Goal: Task Accomplishment & Management: Complete application form

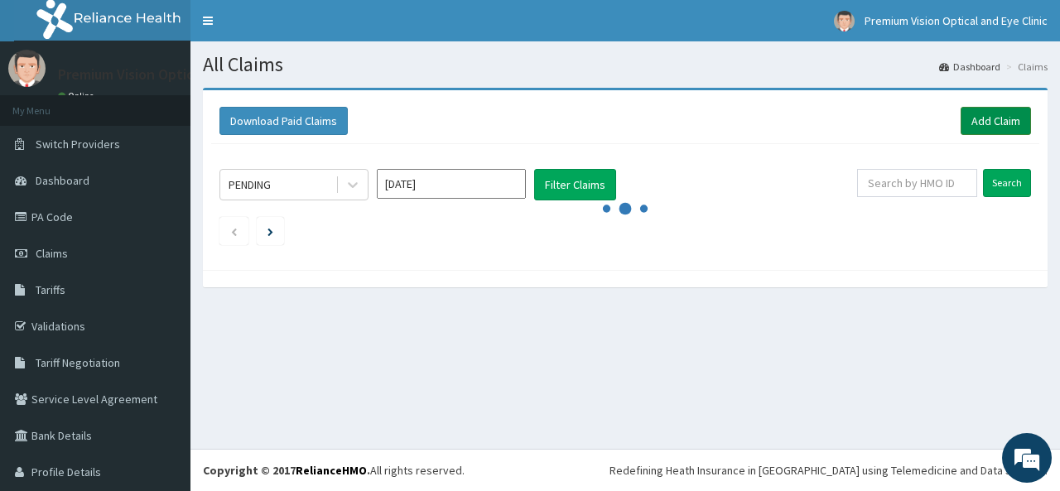
click at [997, 120] on link "Add Claim" at bounding box center [996, 121] width 70 height 28
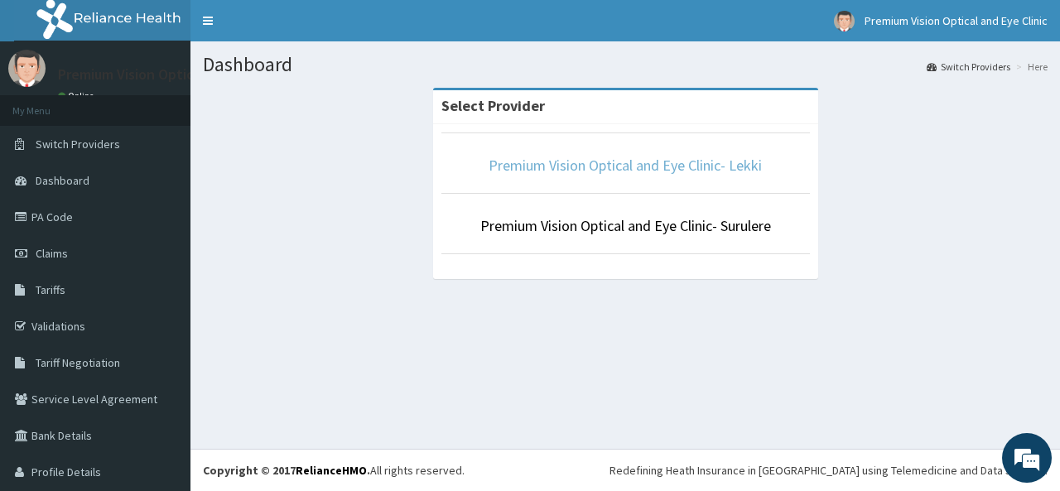
click at [601, 163] on link "Premium Vision Optical and Eye Clinic- Lekki" at bounding box center [625, 165] width 273 height 19
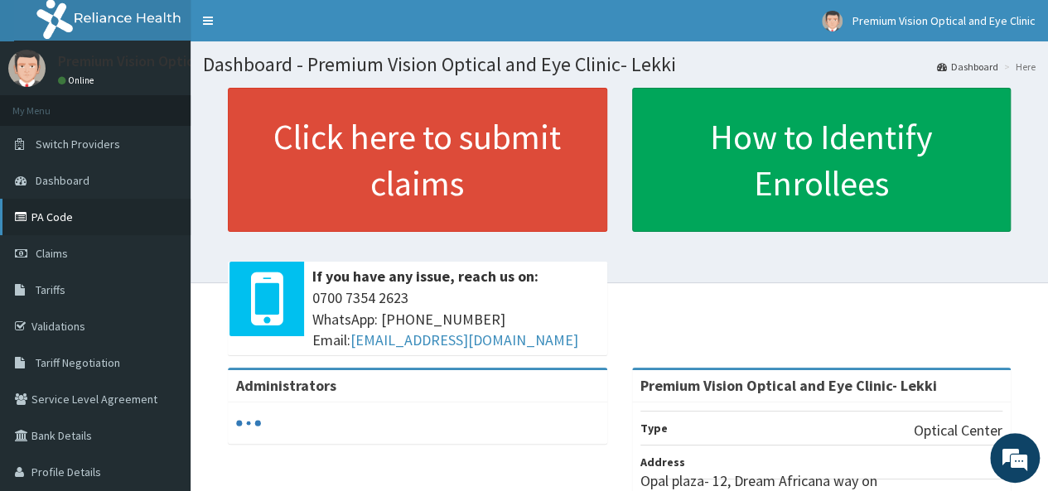
click at [104, 223] on link "PA Code" at bounding box center [95, 217] width 191 height 36
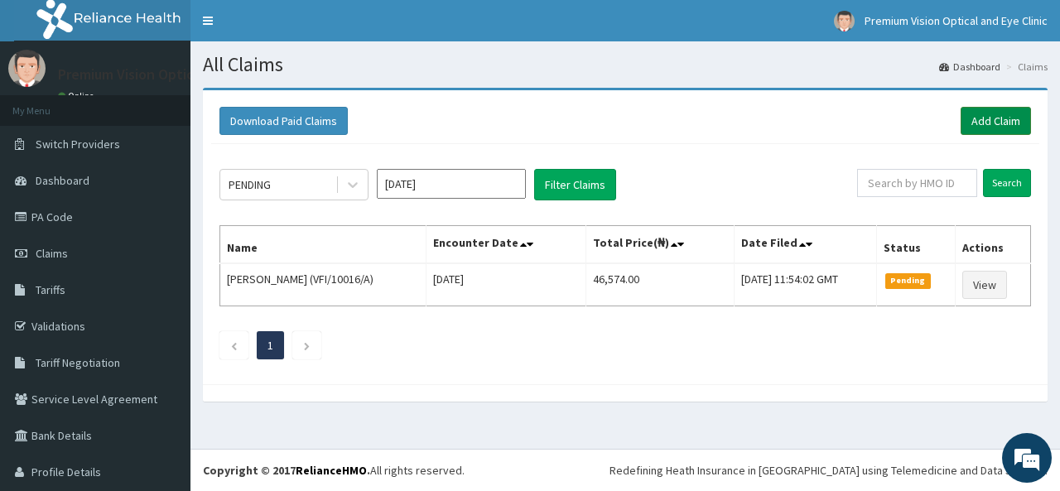
click at [988, 118] on link "Add Claim" at bounding box center [996, 121] width 70 height 28
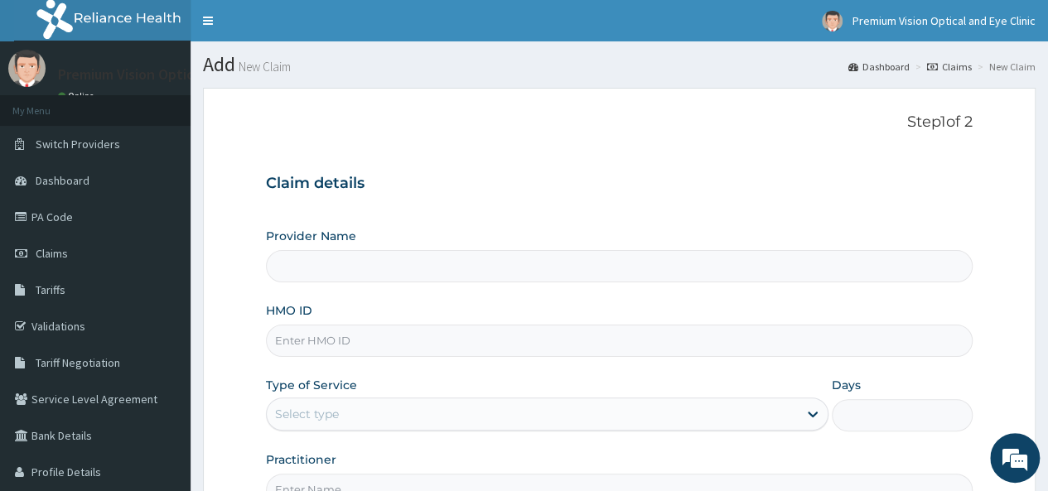
click at [419, 278] on input "Provider Name" at bounding box center [619, 266] width 707 height 32
click at [419, 266] on input "Provider Name" at bounding box center [619, 266] width 707 height 32
type input "Premium Vision Optical and Eye Clinic- Lekki"
click at [351, 337] on input "HMO ID" at bounding box center [619, 341] width 707 height 32
paste input "PA/C7D81D"
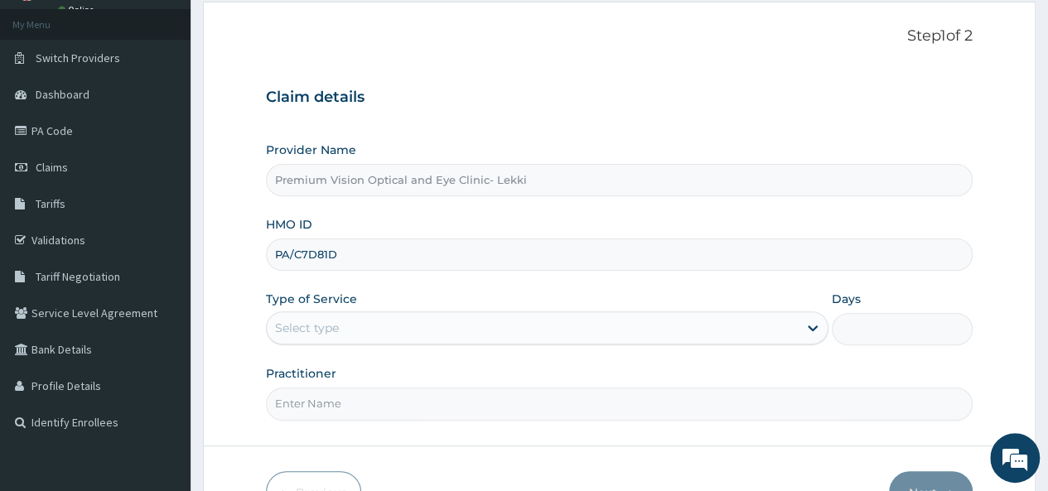
type input "PA/C7D81D"
click at [775, 324] on div "Select type" at bounding box center [532, 328] width 531 height 27
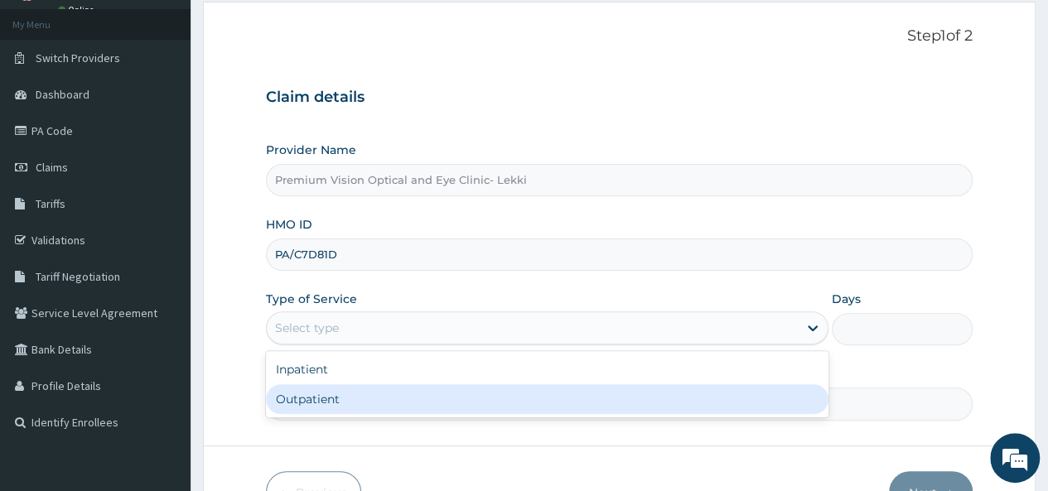
click at [509, 405] on div "Outpatient" at bounding box center [547, 399] width 562 height 30
type input "1"
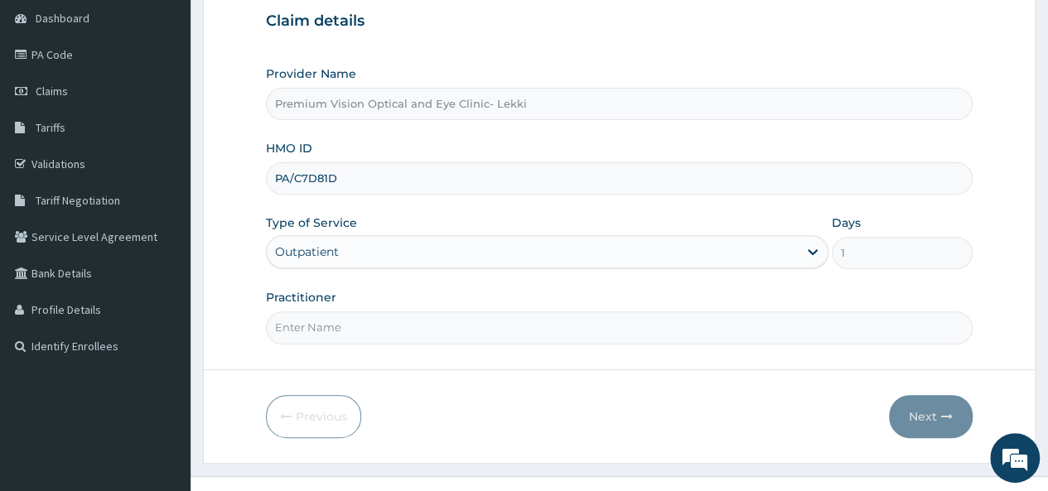
scroll to position [169, 0]
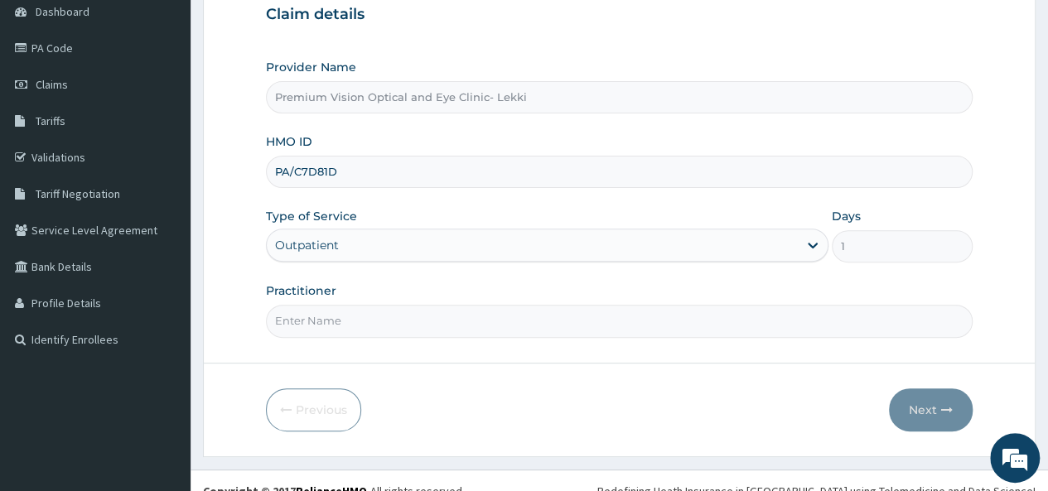
click at [554, 327] on input "Practitioner" at bounding box center [619, 321] width 707 height 32
type input "JERRY MOSES"
click at [931, 407] on button "Next" at bounding box center [931, 410] width 84 height 43
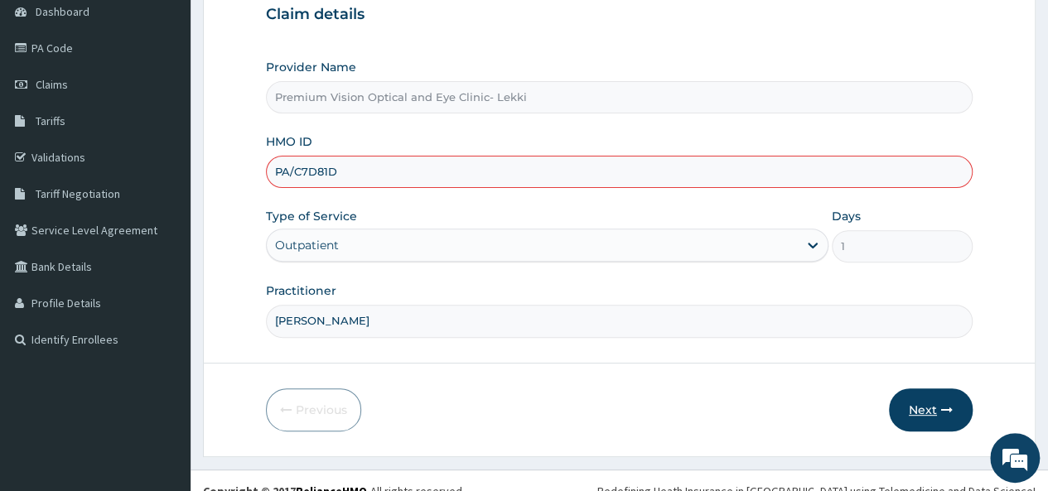
click at [931, 407] on button "Next" at bounding box center [931, 410] width 84 height 43
click at [947, 404] on icon "button" at bounding box center [947, 410] width 12 height 12
click at [918, 398] on button "Next" at bounding box center [931, 410] width 84 height 43
click at [705, 338] on form "Step 1 of 2 Claim details Provider Name Premium Vision Optical and Eye Clinic- …" at bounding box center [619, 188] width 833 height 538
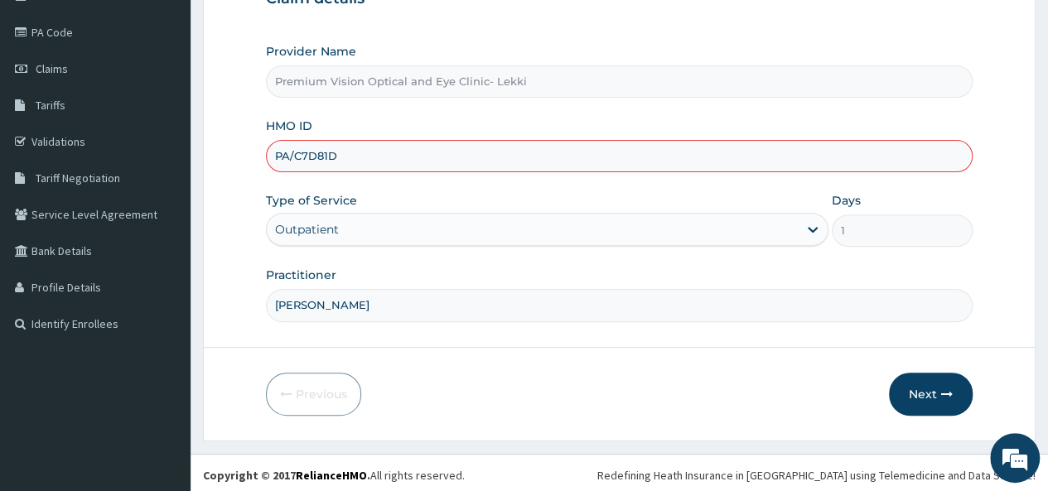
scroll to position [186, 0]
click at [929, 385] on button "Next" at bounding box center [931, 393] width 84 height 43
click at [955, 385] on button "Next" at bounding box center [931, 393] width 84 height 43
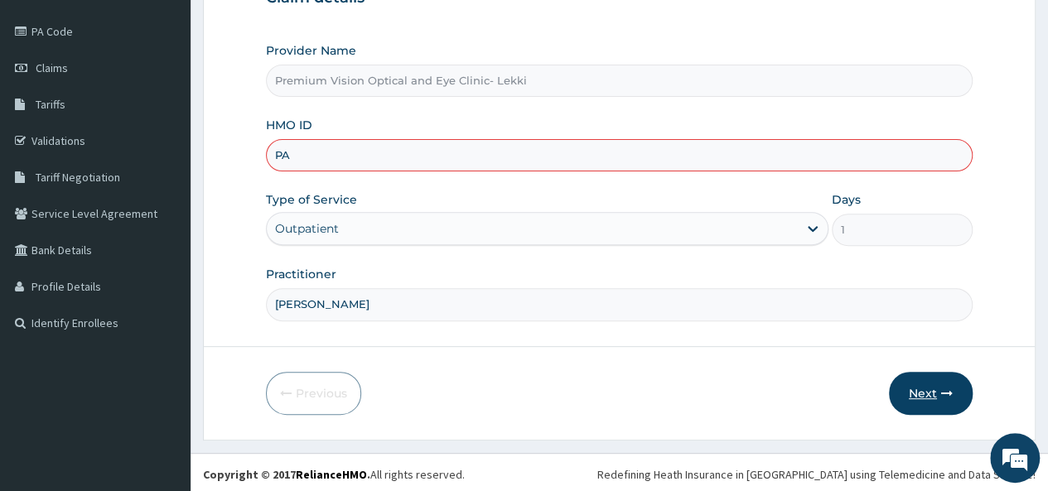
type input "P"
paste input "PA/C7D81D"
type input "PA/C7D81D"
click at [938, 390] on button "Next" at bounding box center [931, 393] width 84 height 43
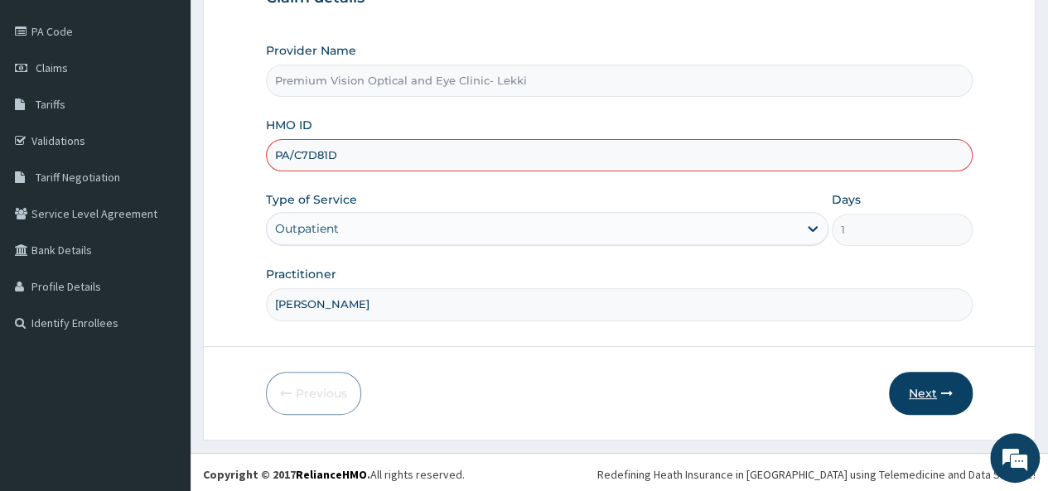
drag, startPoint x: 938, startPoint y: 390, endPoint x: 954, endPoint y: 383, distance: 18.2
click at [954, 383] on button "Next" at bounding box center [931, 393] width 84 height 43
click at [720, 302] on input "JERRY MOSES" at bounding box center [619, 304] width 707 height 32
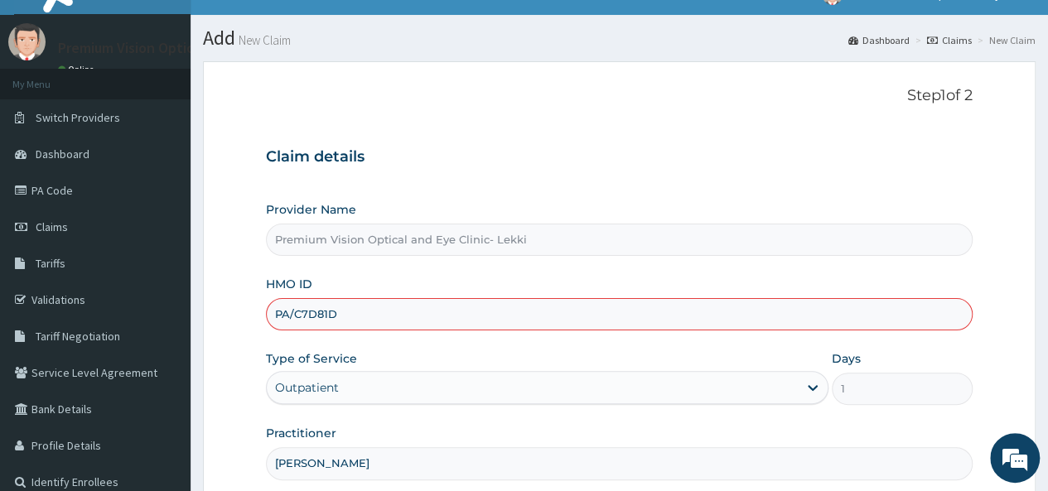
scroll to position [0, 0]
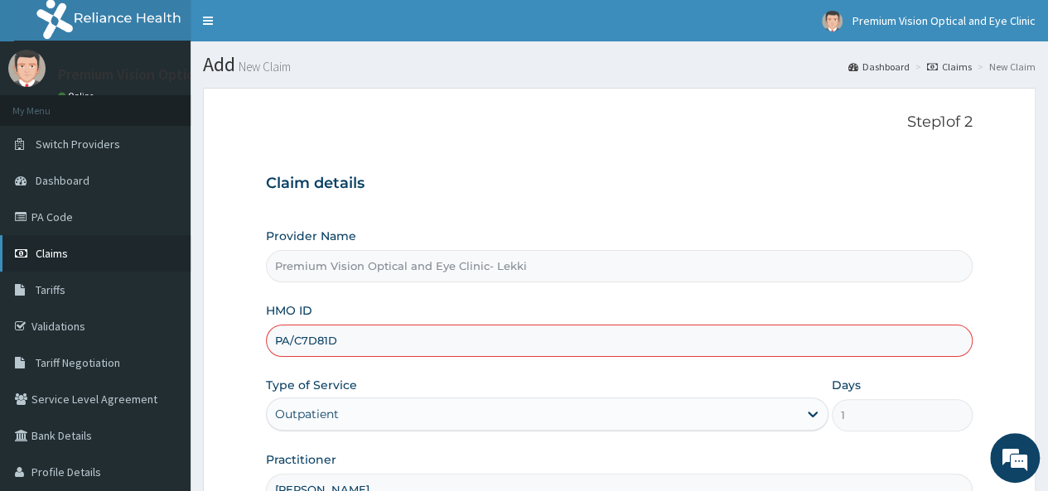
click at [50, 256] on span "Claims" at bounding box center [52, 253] width 32 height 15
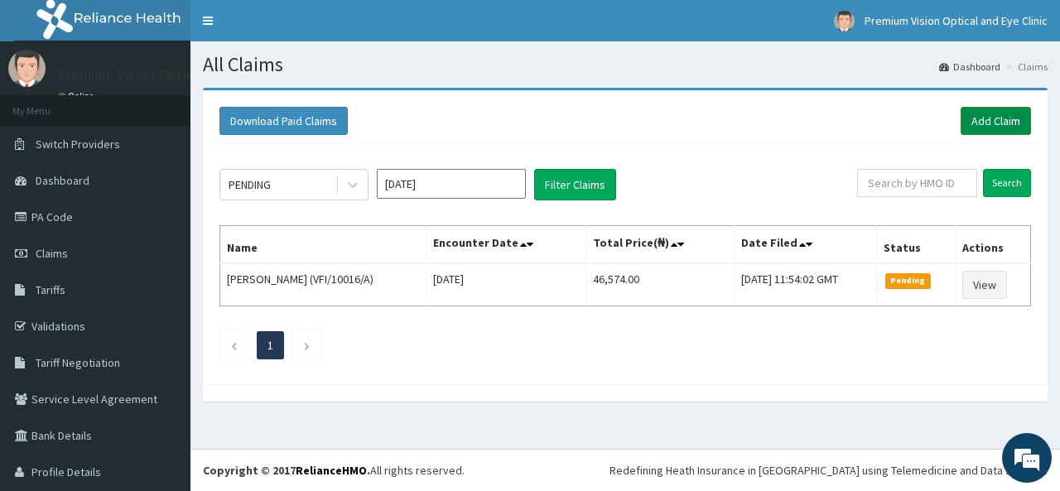
click at [994, 118] on link "Add Claim" at bounding box center [996, 121] width 70 height 28
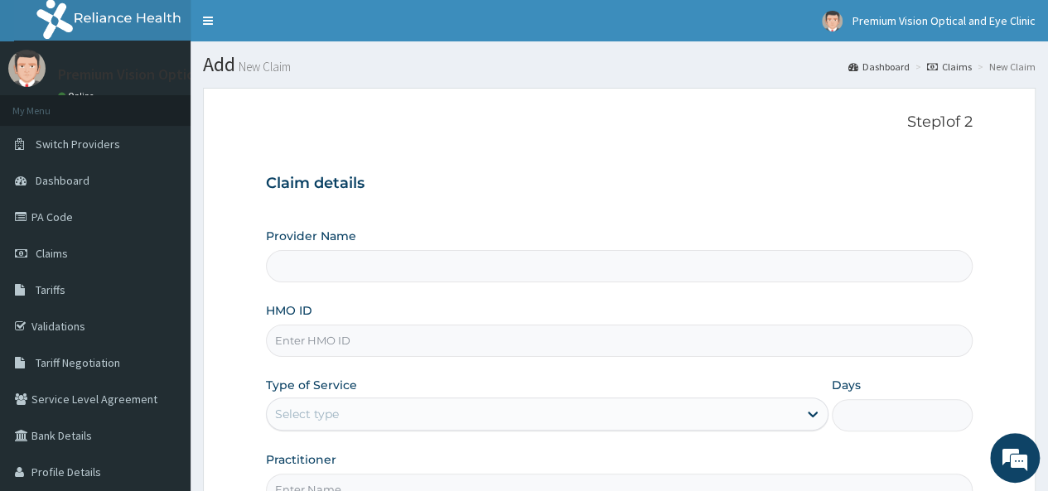
type input "Premium Vision Optical and Eye Clinic- Lekki"
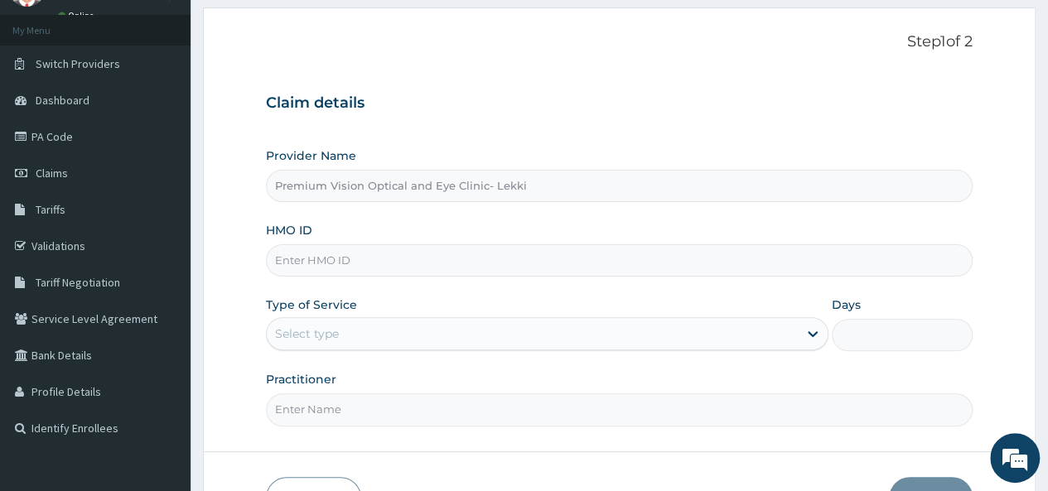
scroll to position [84, 0]
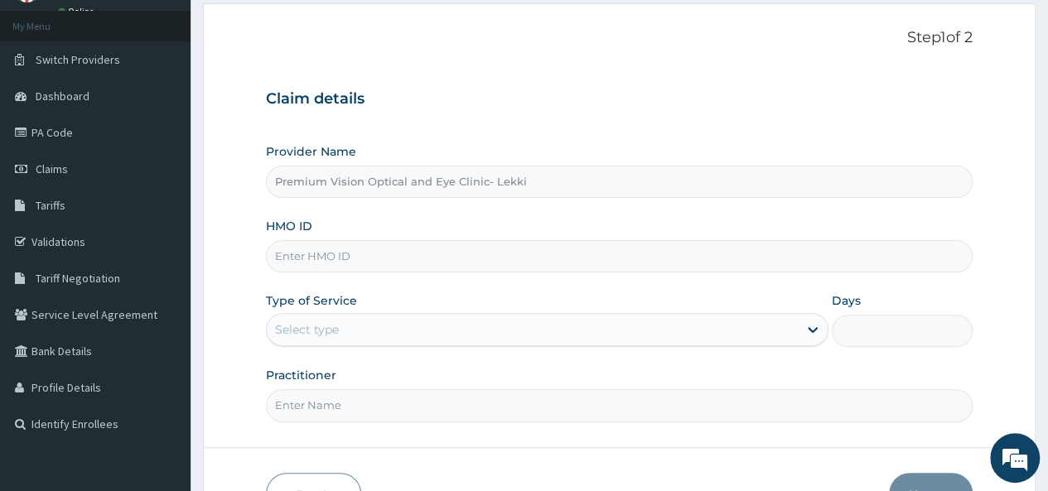
click at [422, 268] on input "HMO ID" at bounding box center [619, 256] width 707 height 32
paste input "PA/C7D81D"
type input "PA/C7D81D"
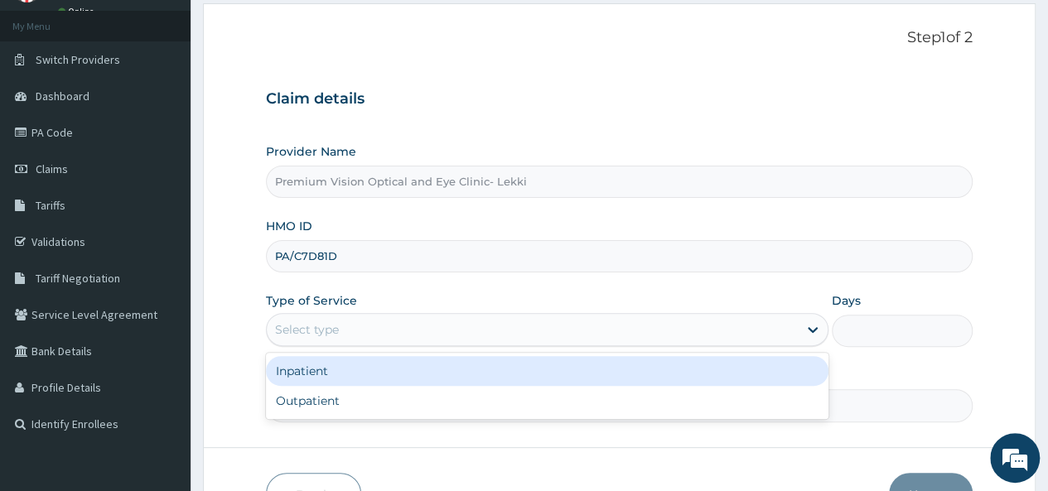
click at [340, 332] on div "Select type" at bounding box center [532, 329] width 531 height 27
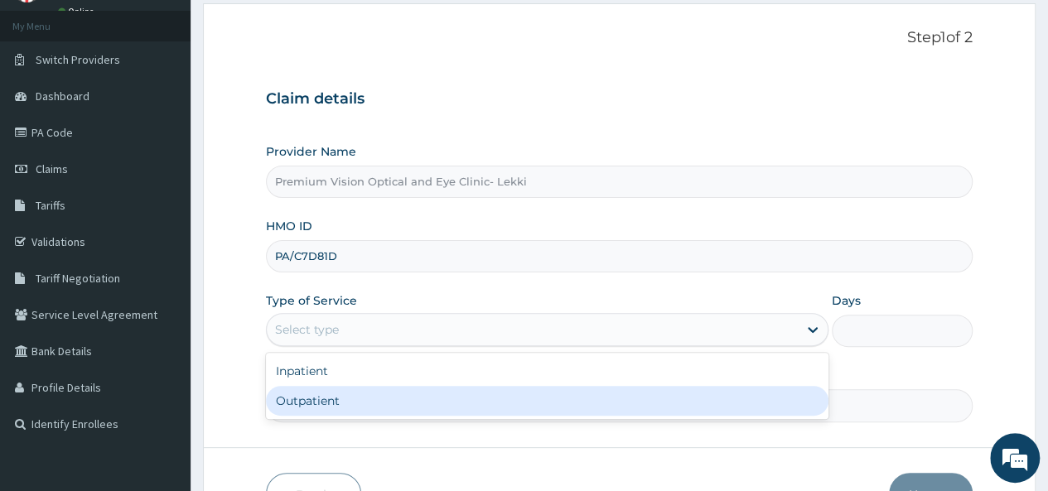
click at [306, 402] on div "Outpatient" at bounding box center [547, 401] width 562 height 30
type input "1"
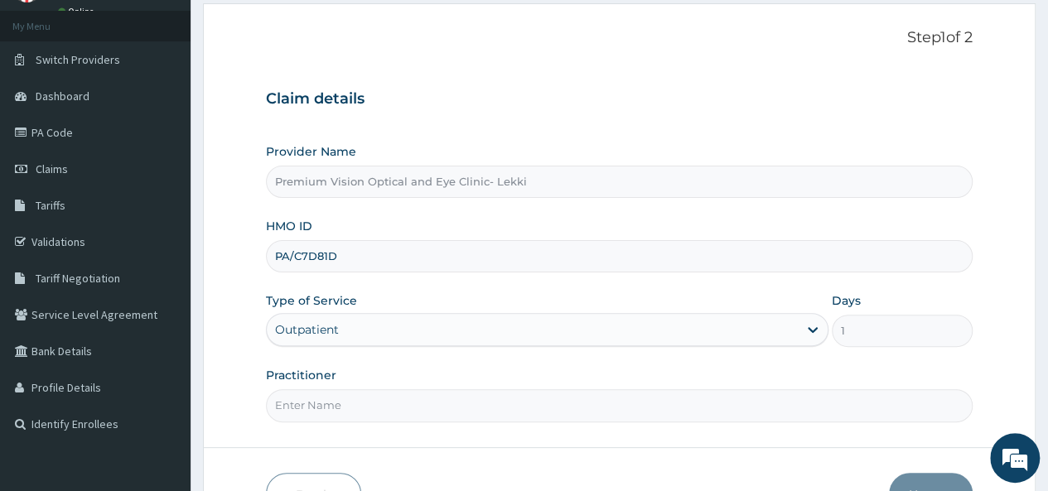
click at [378, 271] on input "PA/C7D81D" at bounding box center [619, 256] width 707 height 32
type input "P"
type input "TZA/100/A"
click at [406, 410] on input "Practitioner" at bounding box center [619, 405] width 707 height 32
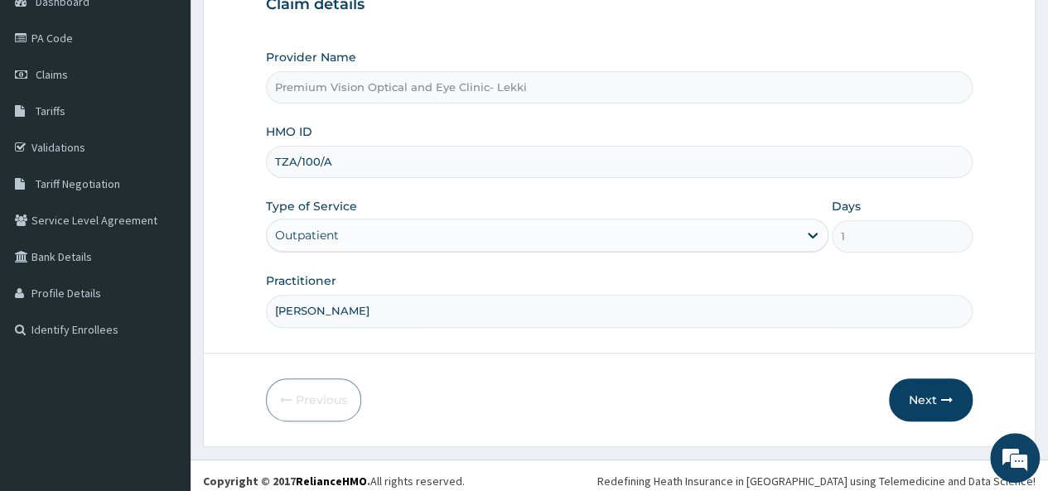
scroll to position [186, 0]
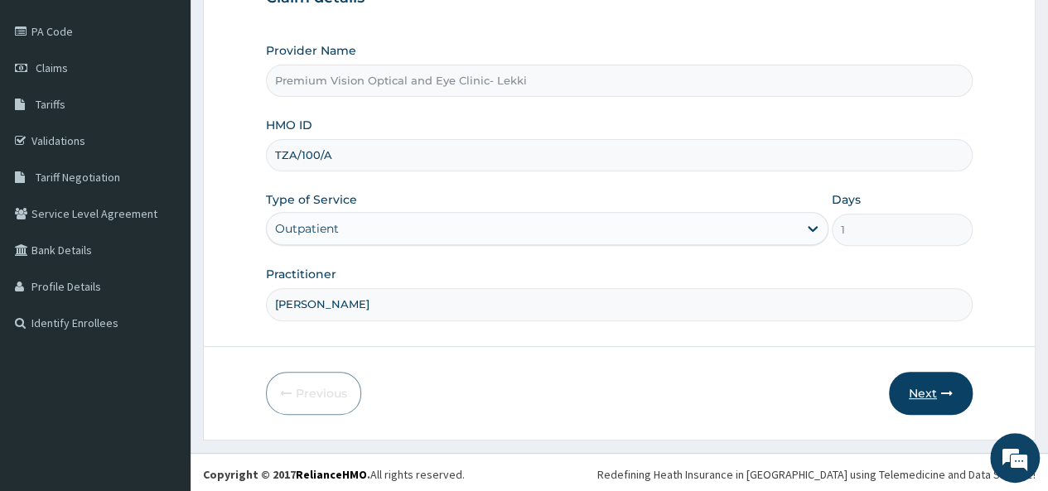
click at [924, 390] on button "Next" at bounding box center [931, 393] width 84 height 43
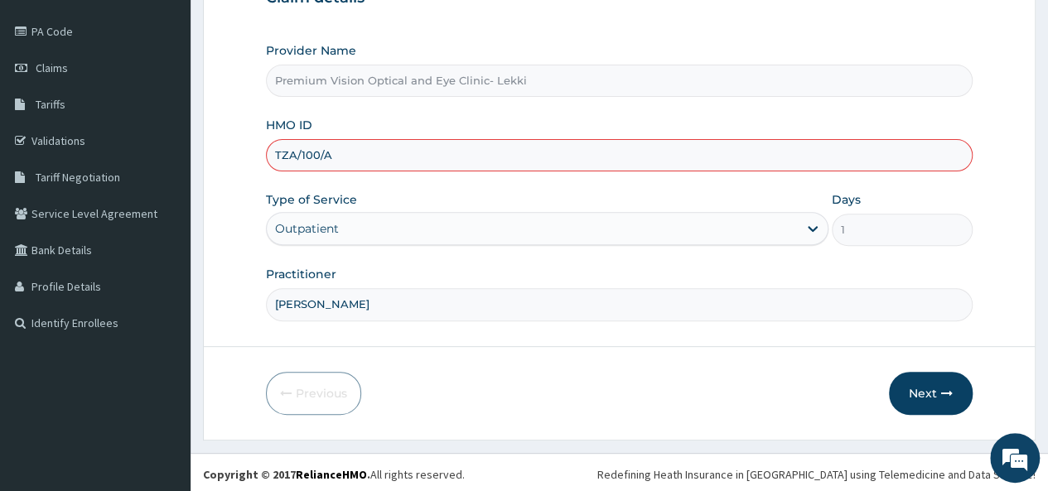
click at [370, 299] on input "JERRY" at bounding box center [619, 304] width 707 height 32
type input "J"
type input "DR.CHIOMA MBA"
click at [374, 157] on input "TZA/100/A" at bounding box center [619, 155] width 707 height 32
type input "TZA/10055/A"
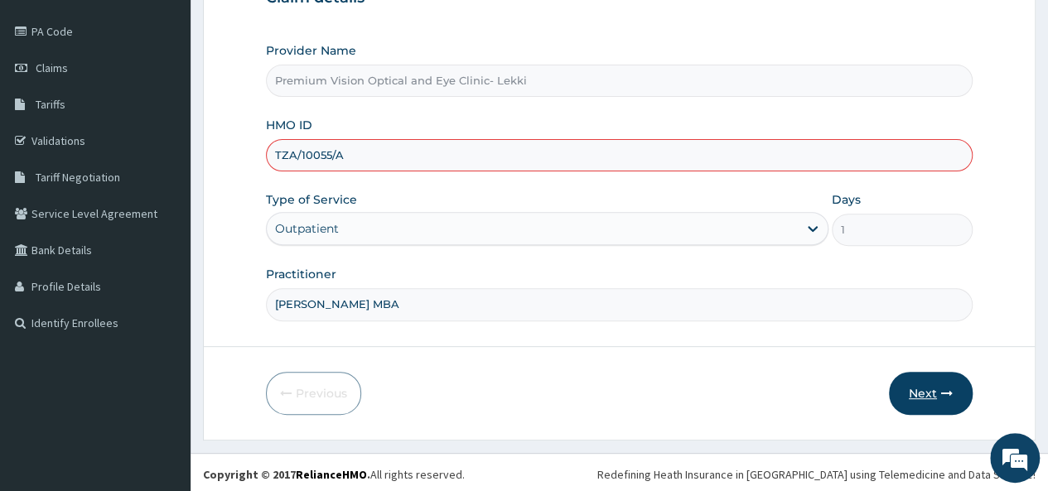
click at [926, 389] on button "Next" at bounding box center [931, 393] width 84 height 43
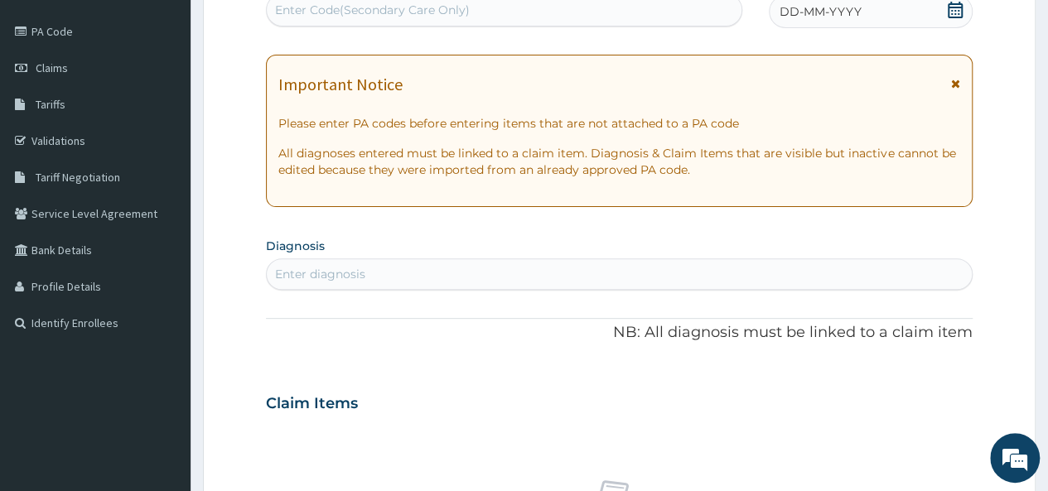
click at [313, 273] on div "Enter diagnosis" at bounding box center [320, 274] width 90 height 17
type input "MYOPIA"
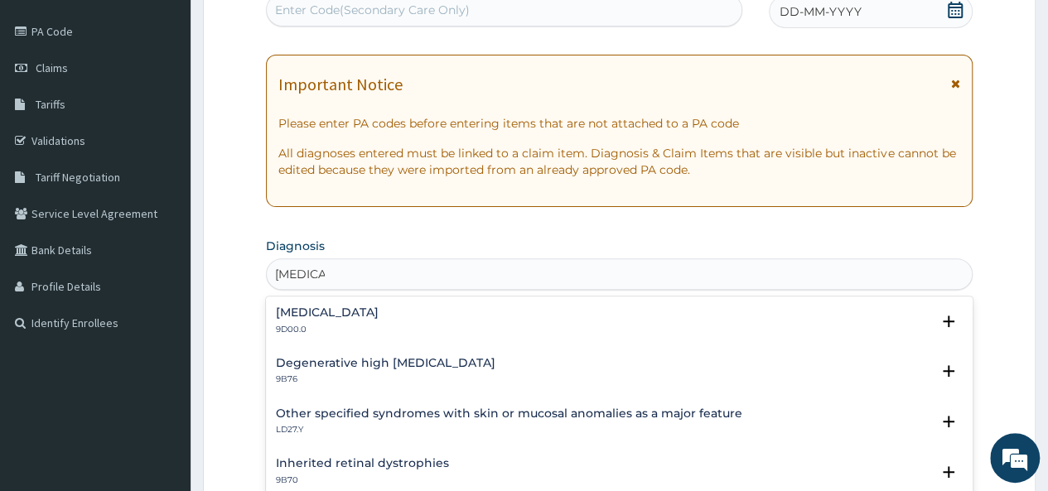
click at [470, 346] on div "Myopia 9D00.0 Select Status Query Query covers suspected (?), Keep in view (kiv…" at bounding box center [619, 325] width 707 height 51
click at [456, 329] on div "Myopia 9D00.0" at bounding box center [619, 320] width 687 height 29
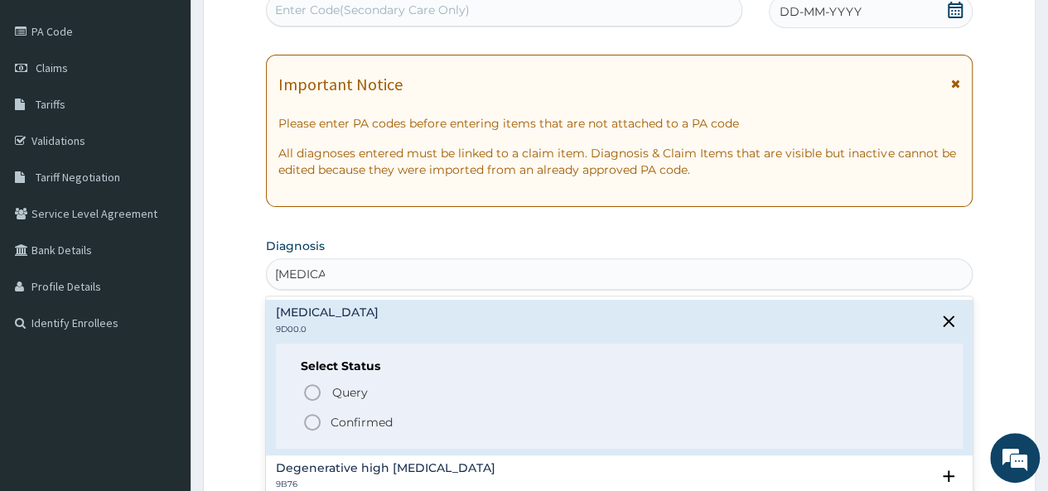
click at [316, 417] on icon "status option filled" at bounding box center [312, 423] width 20 height 20
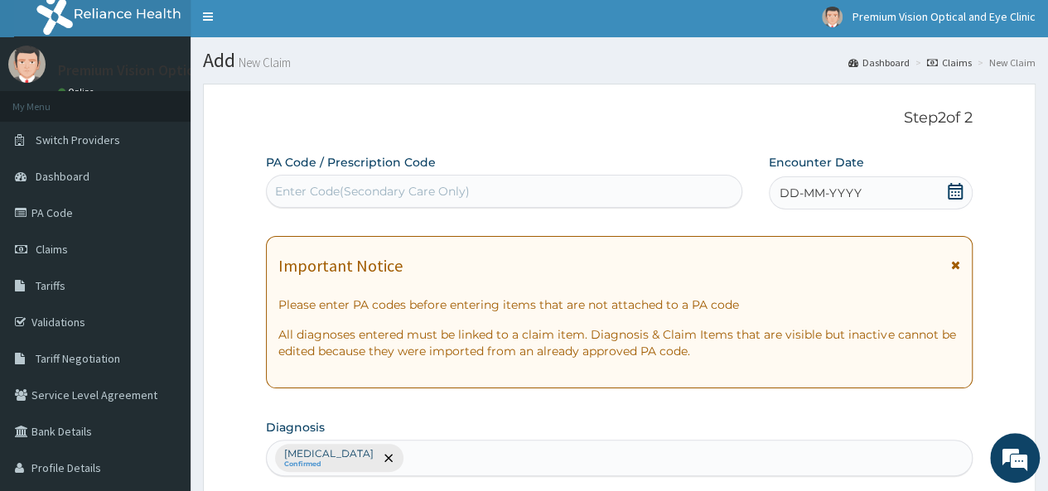
scroll to position [0, 0]
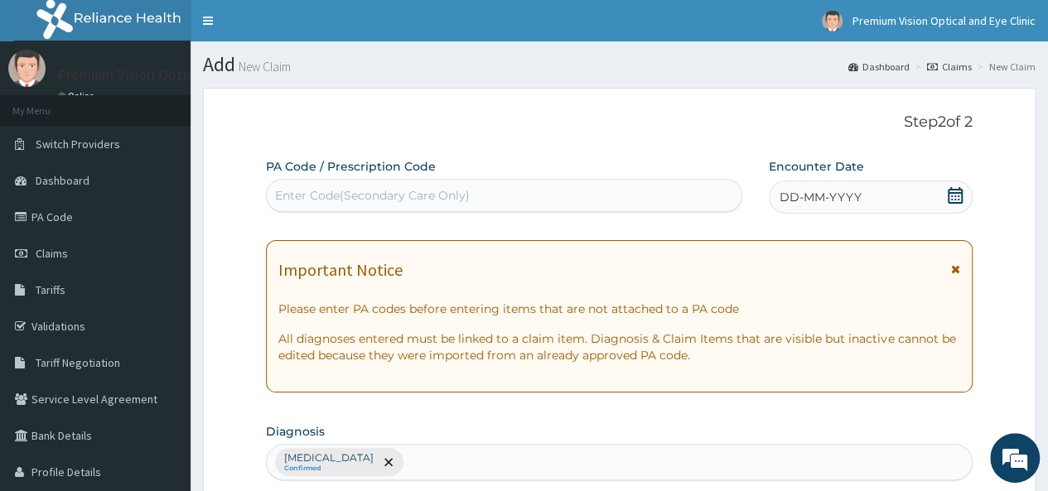
click at [436, 201] on div "Enter Code(Secondary Care Only)" at bounding box center [372, 195] width 195 height 17
click at [957, 195] on icon at bounding box center [955, 195] width 17 height 17
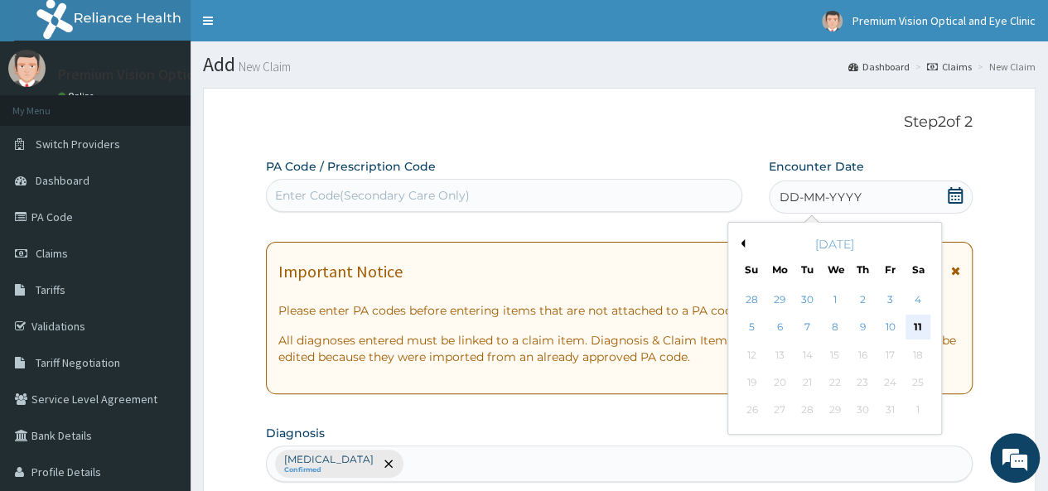
click at [918, 325] on div "11" at bounding box center [917, 328] width 25 height 25
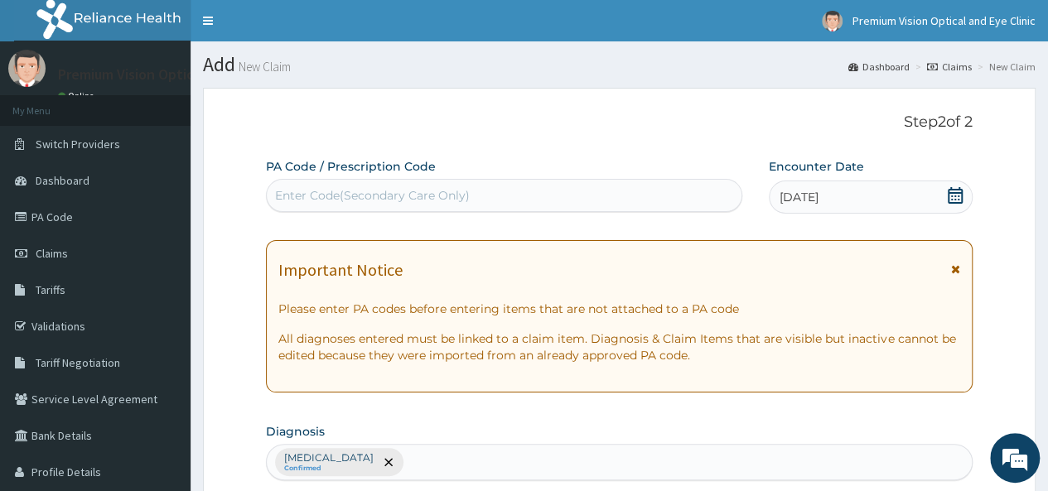
click at [419, 193] on div "Enter Code(Secondary Care Only)" at bounding box center [372, 195] width 195 height 17
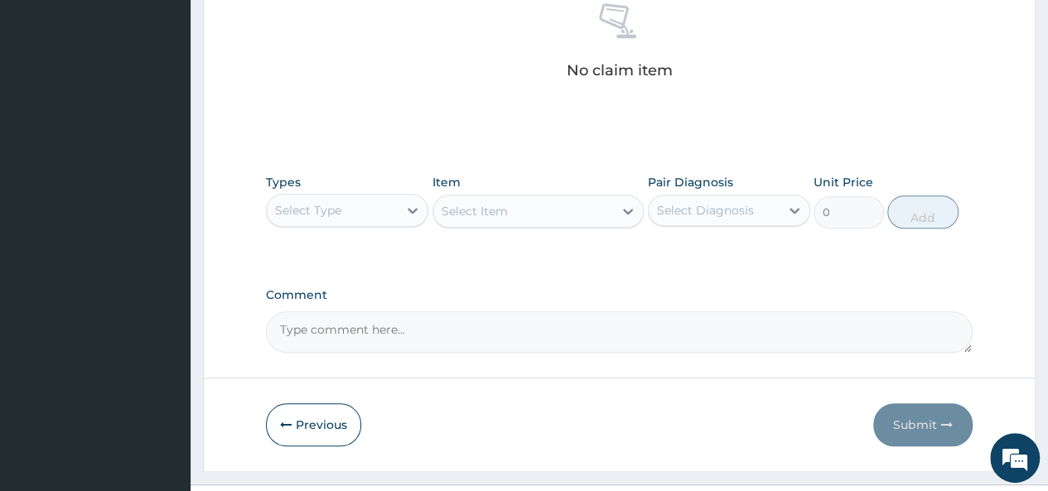
scroll to position [700, 0]
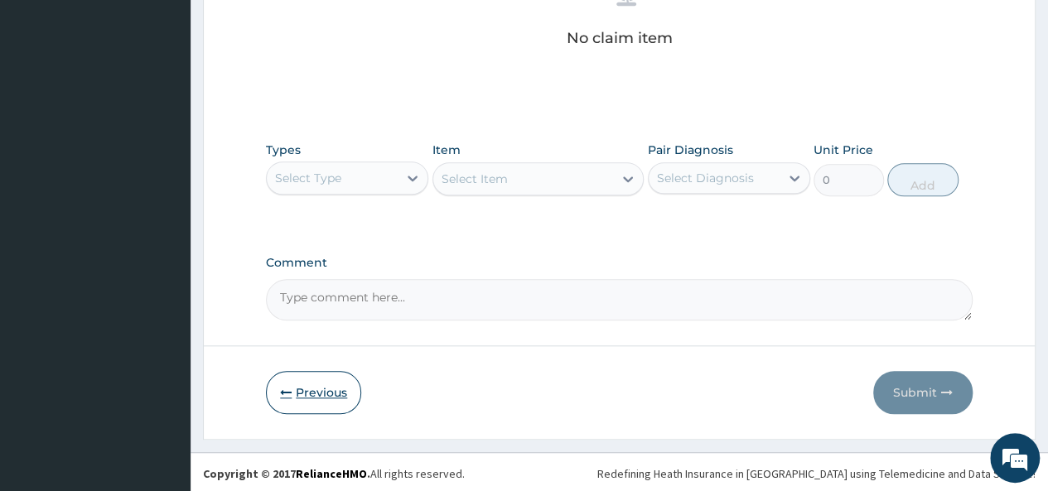
click at [284, 403] on button "Previous" at bounding box center [313, 392] width 95 height 43
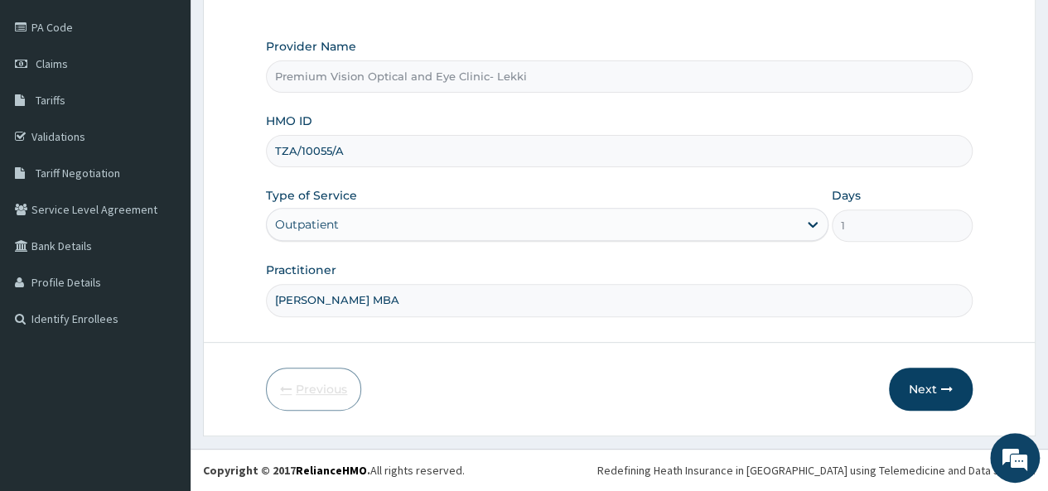
scroll to position [186, 0]
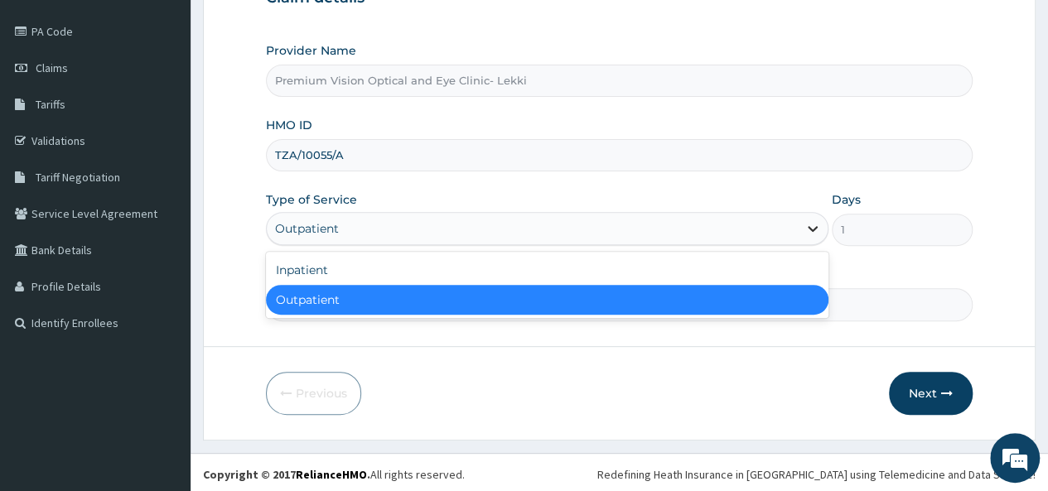
click at [816, 229] on icon at bounding box center [812, 228] width 17 height 17
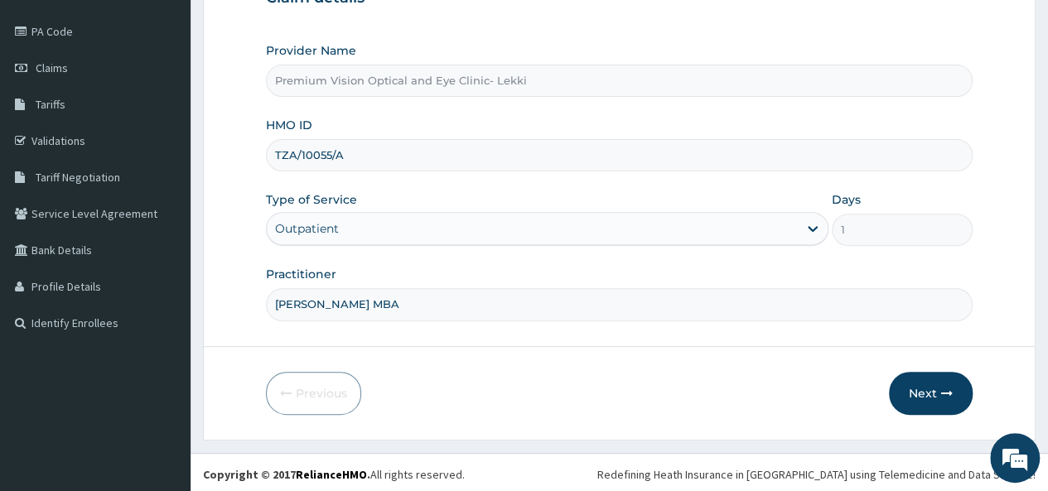
click at [703, 377] on div "Previous Next" at bounding box center [619, 393] width 707 height 43
click at [939, 389] on button "Next" at bounding box center [931, 393] width 84 height 43
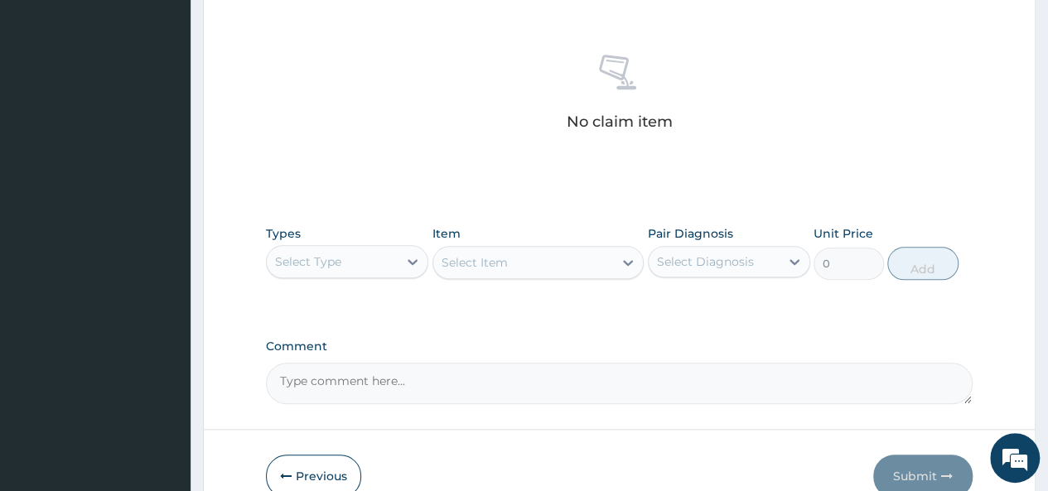
scroll to position [700, 0]
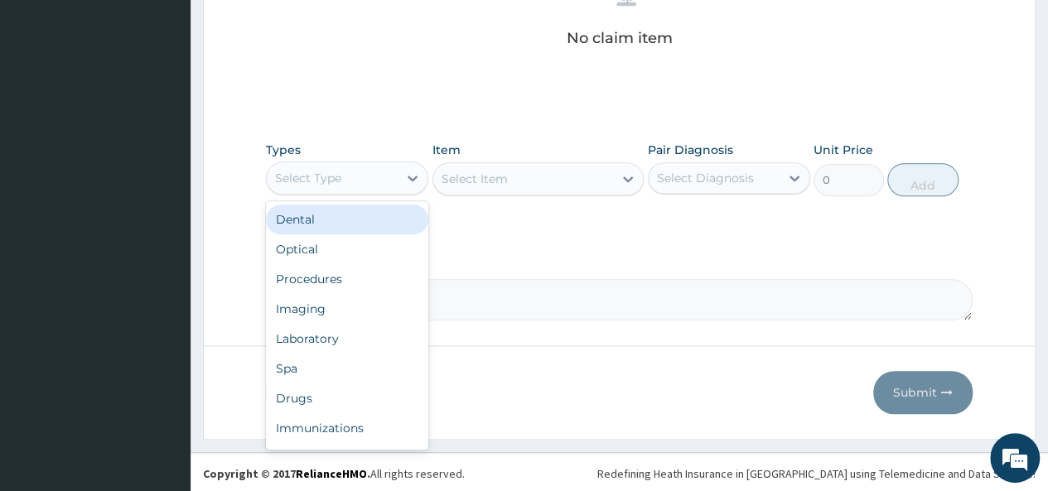
click at [308, 171] on div "Select Type" at bounding box center [308, 178] width 66 height 17
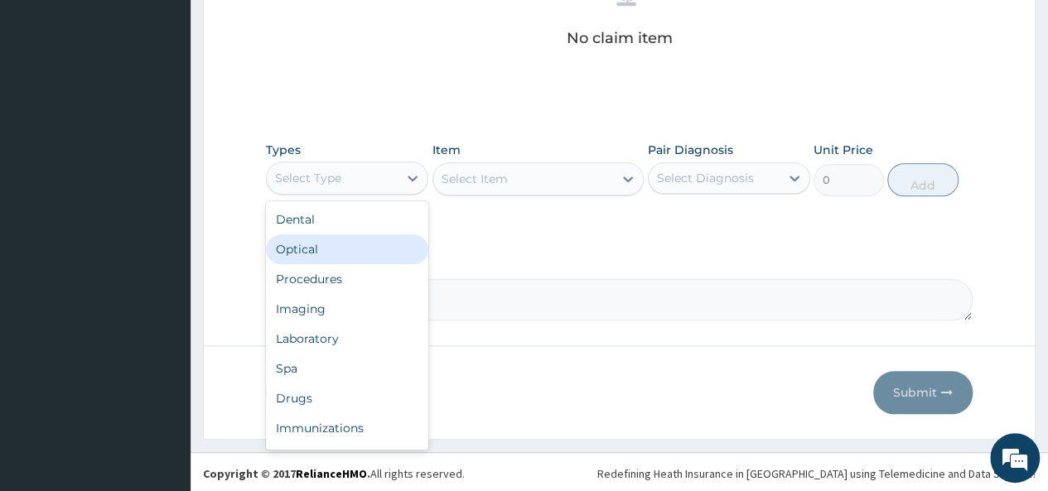
click at [313, 253] on div "Optical" at bounding box center [347, 249] width 162 height 30
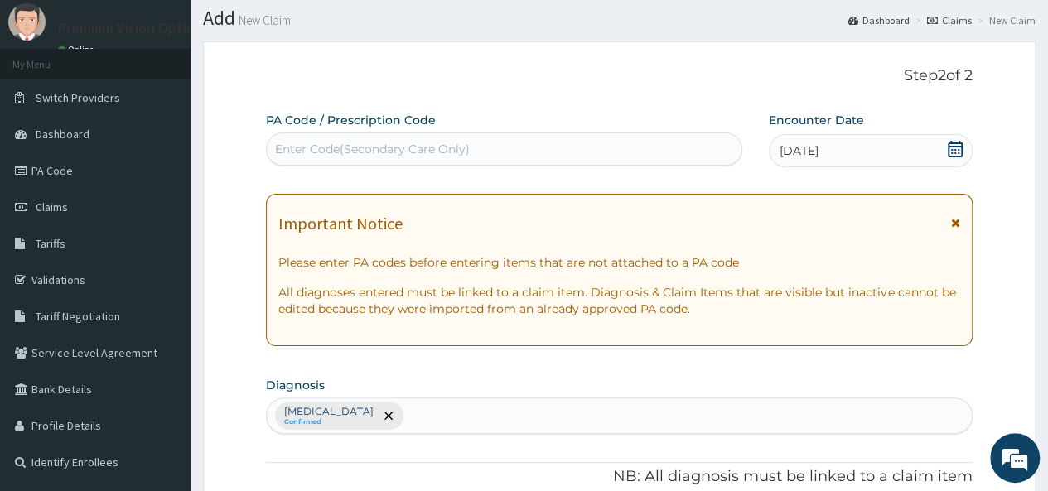
scroll to position [0, 0]
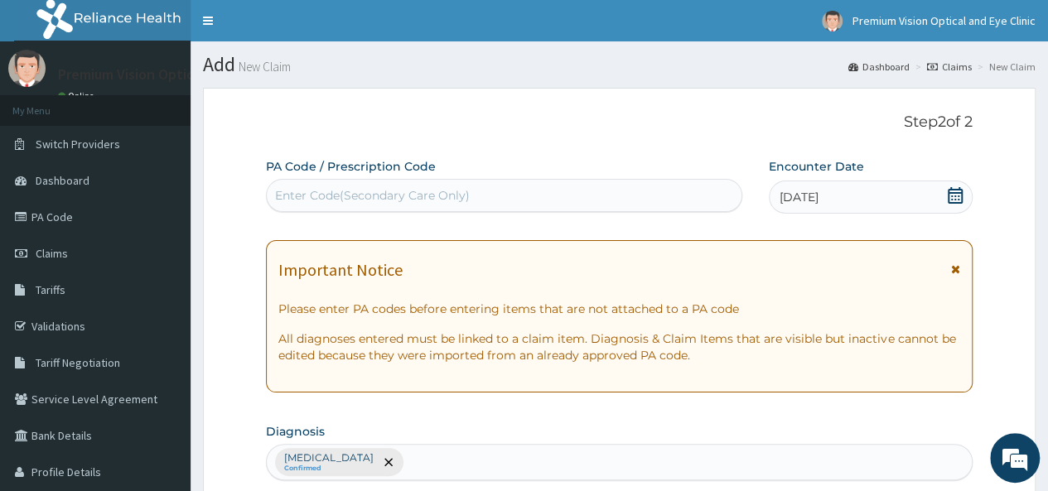
paste input "PA/C7D81D"
type input "PA/C7D81D"
click at [426, 191] on div "Enter Code(Secondary Care Only)" at bounding box center [372, 195] width 195 height 17
paste input "PA/C7D81D"
type input "PA/C7D81D"
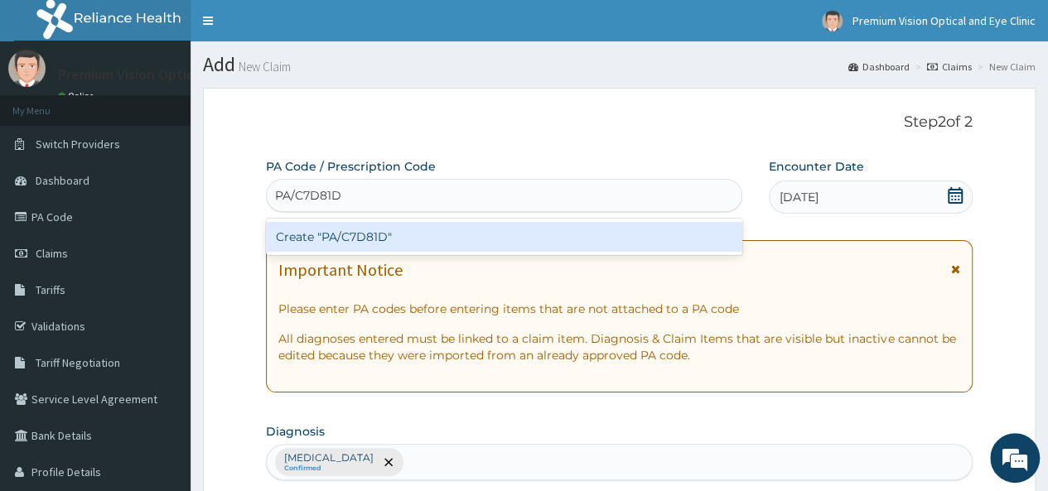
click at [393, 242] on div "Create "PA/C7D81D"" at bounding box center [503, 237] width 475 height 30
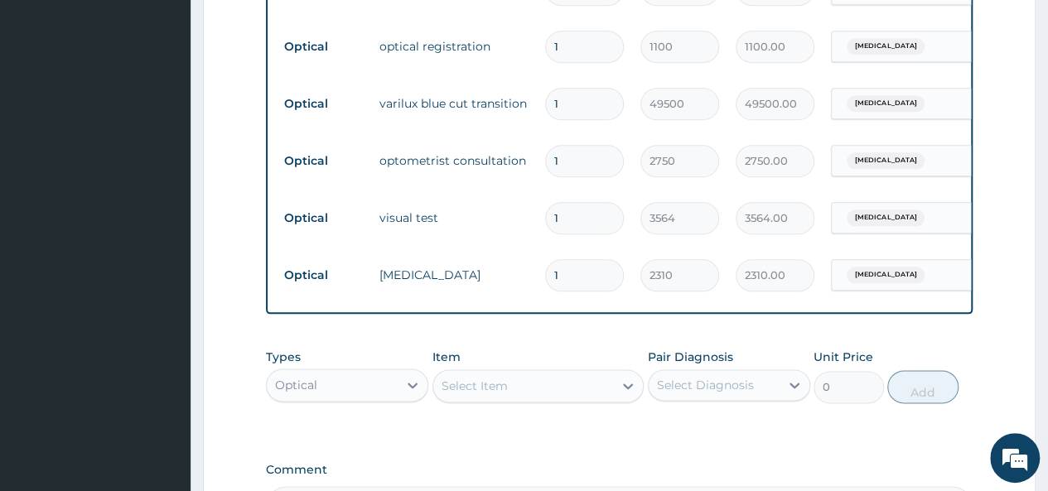
scroll to position [1036, 0]
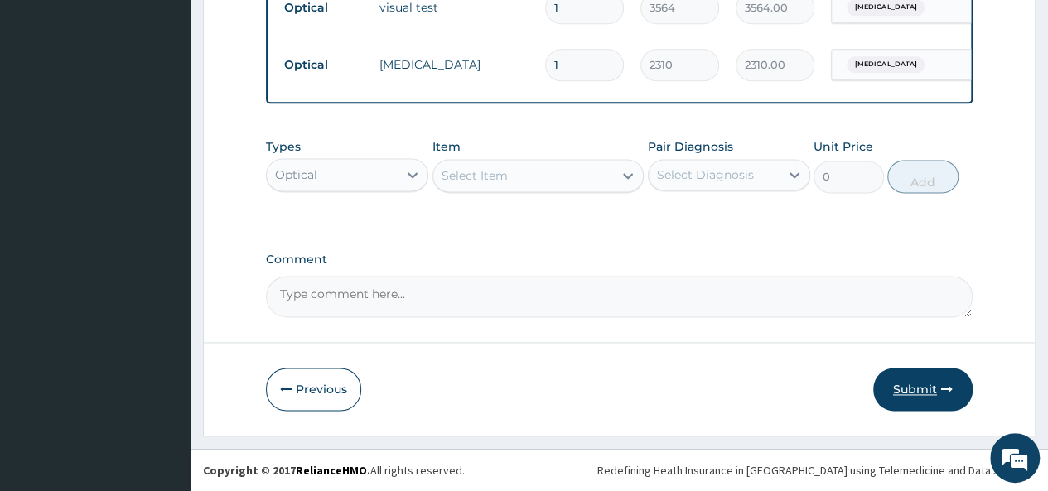
click at [929, 384] on button "Submit" at bounding box center [922, 389] width 99 height 43
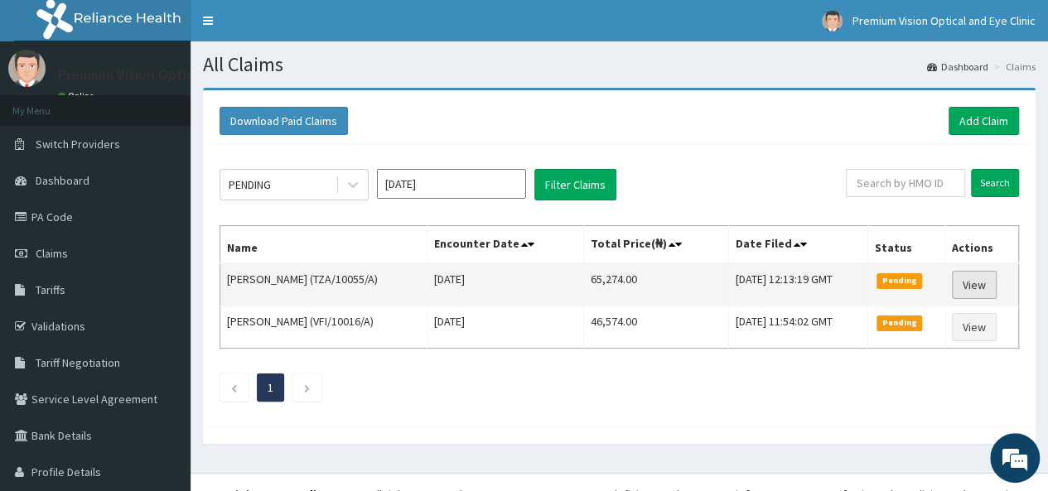
click at [973, 278] on link "View" at bounding box center [974, 285] width 45 height 28
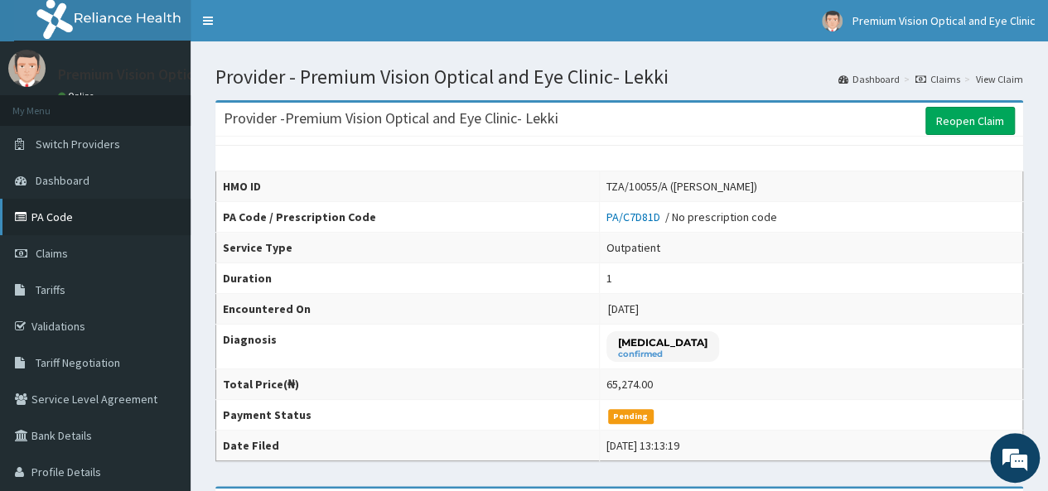
click at [80, 208] on link "PA Code" at bounding box center [95, 217] width 191 height 36
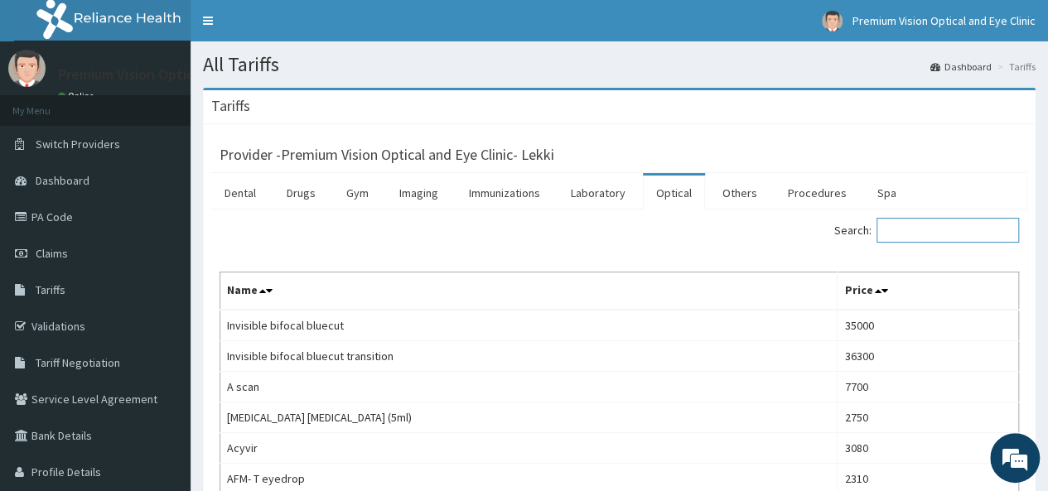
click at [907, 228] on input "Search:" at bounding box center [947, 230] width 142 height 25
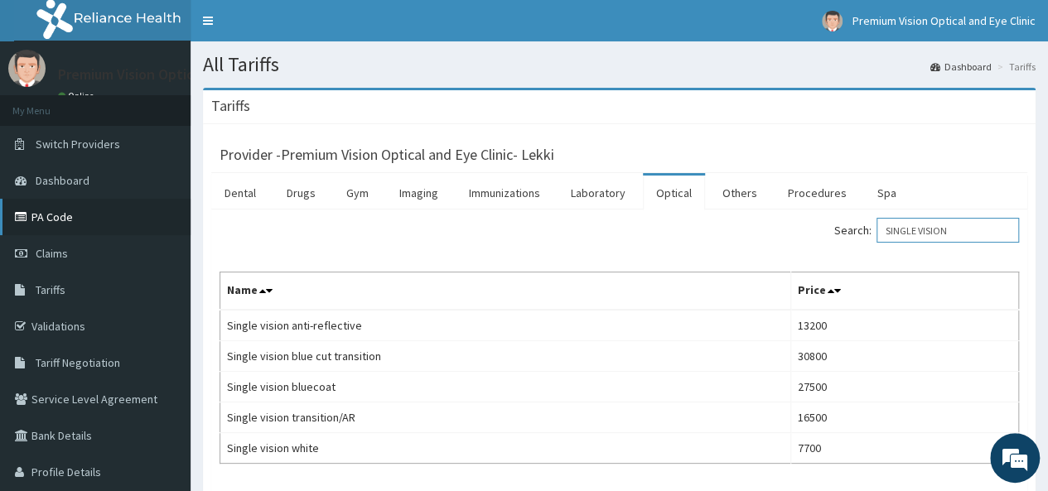
type input "SINGLE VISION"
click at [86, 215] on link "PA Code" at bounding box center [95, 217] width 191 height 36
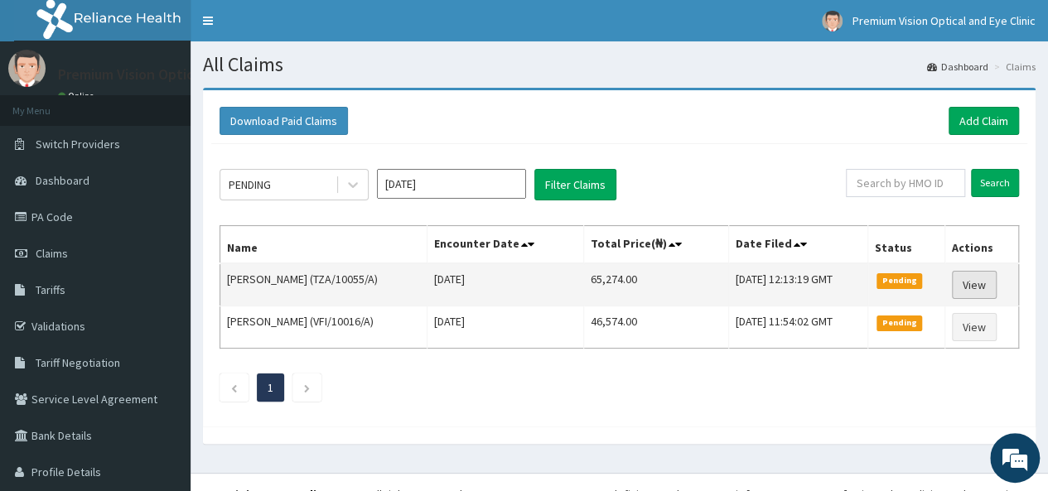
click at [969, 281] on link "View" at bounding box center [974, 285] width 45 height 28
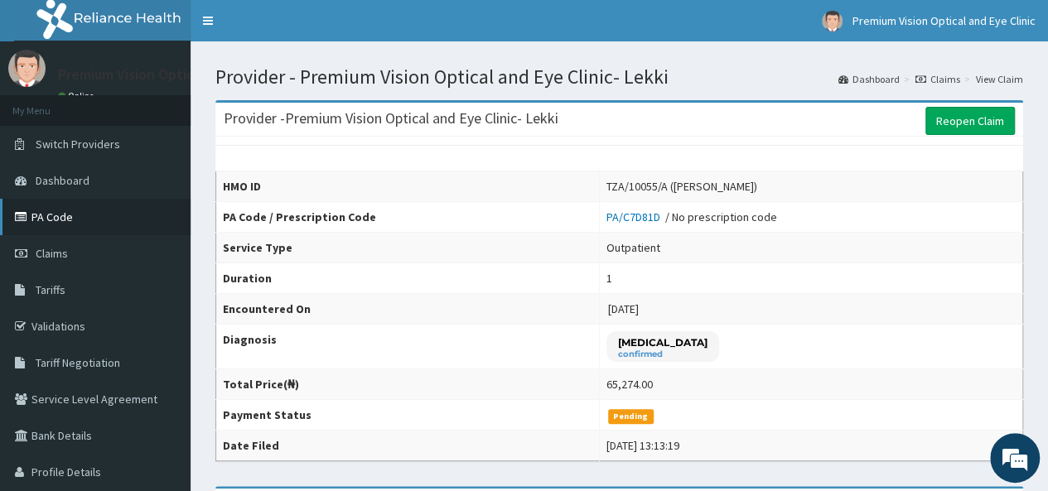
click at [93, 221] on link "PA Code" at bounding box center [95, 217] width 191 height 36
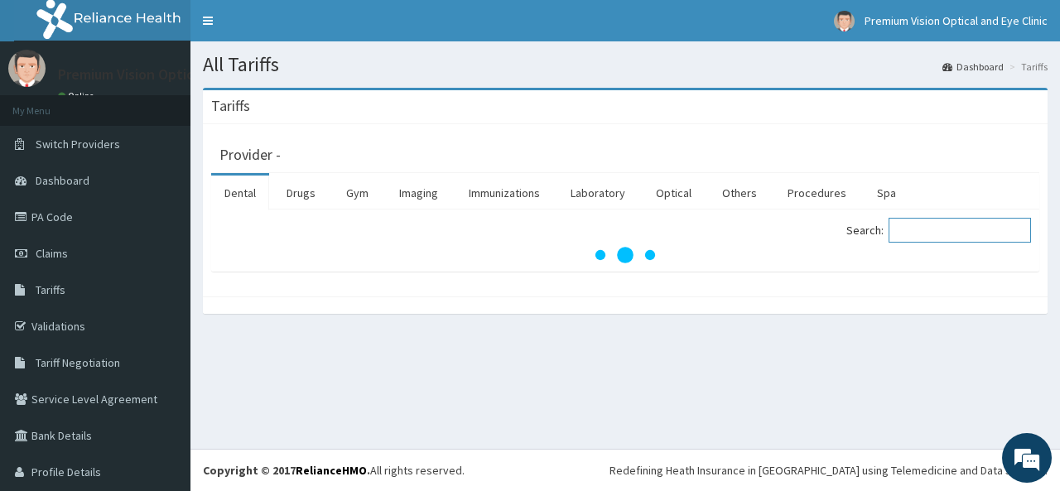
click at [915, 230] on input "Search:" at bounding box center [960, 230] width 142 height 25
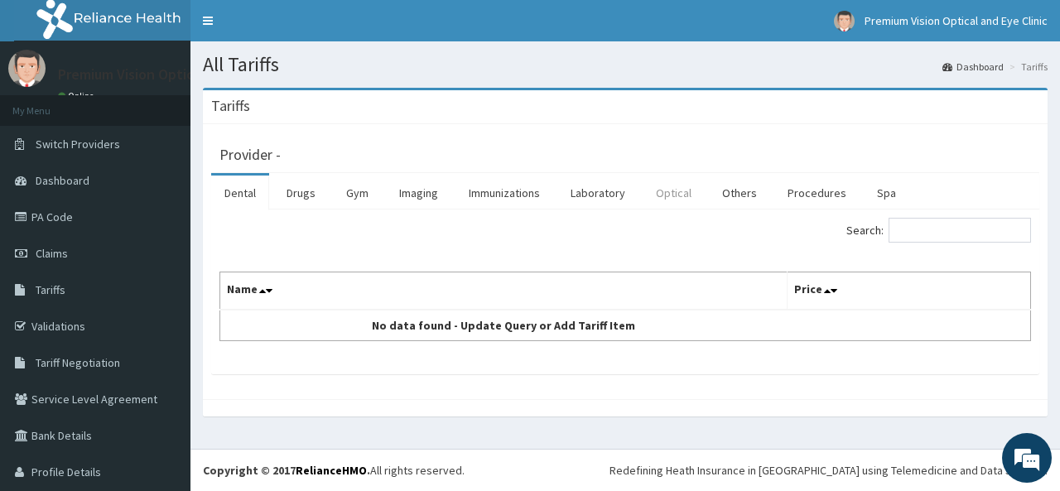
click at [674, 189] on link "Optical" at bounding box center [674, 193] width 62 height 35
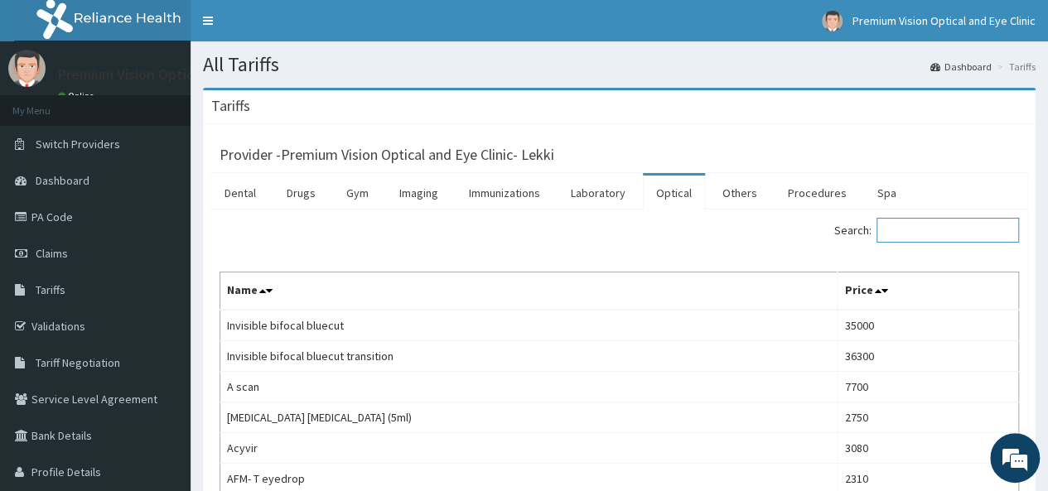
click at [908, 232] on input "Search:" at bounding box center [947, 230] width 142 height 25
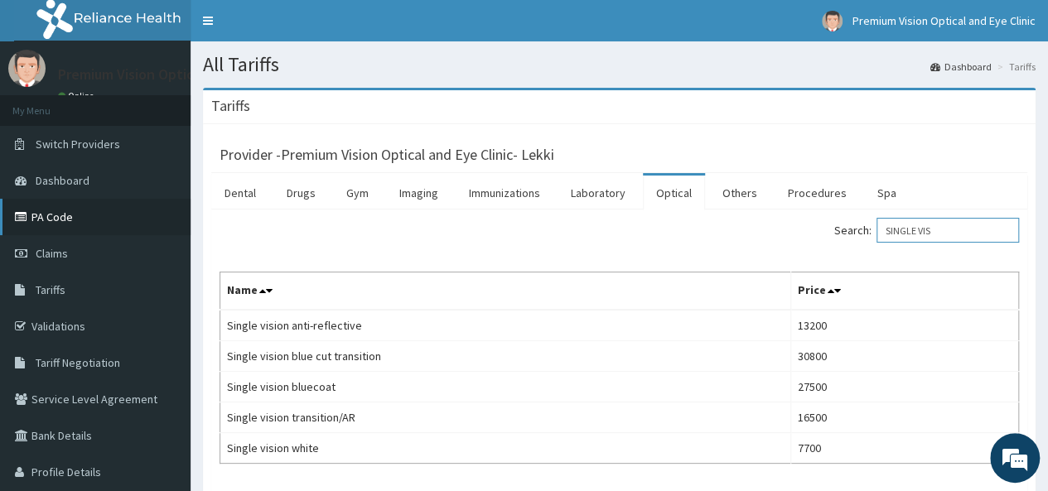
type input "SINGLE VIS"
click at [104, 218] on link "PA Code" at bounding box center [95, 217] width 191 height 36
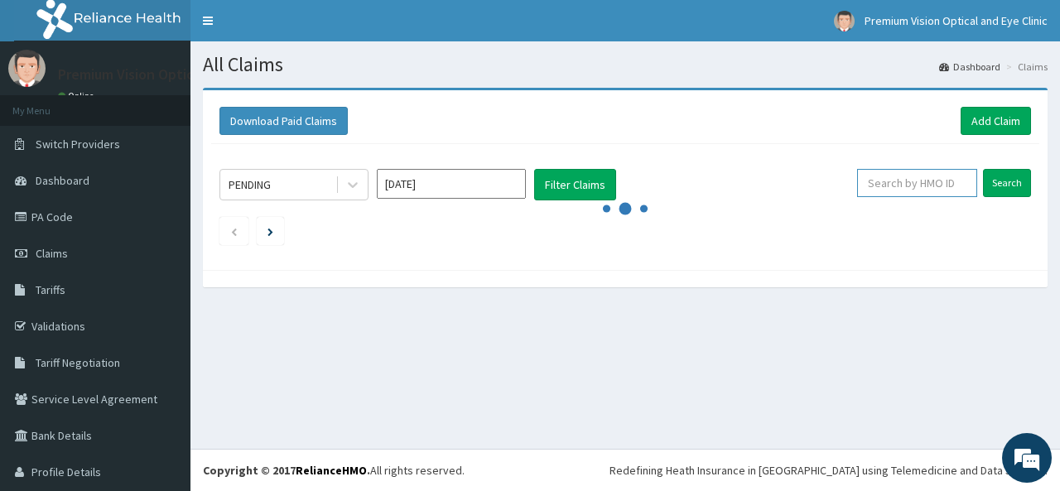
click at [902, 186] on input "text" at bounding box center [917, 183] width 120 height 28
type input "TZA/10055/A"
click at [992, 186] on input "Search" at bounding box center [1007, 183] width 48 height 28
click at [955, 181] on icon at bounding box center [961, 183] width 12 height 12
click at [267, 234] on li at bounding box center [270, 231] width 27 height 28
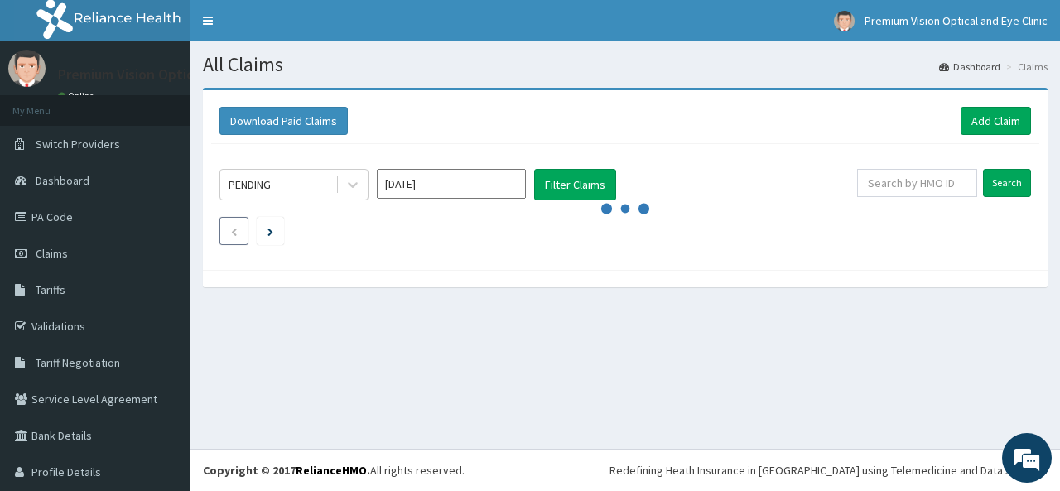
click at [225, 234] on li at bounding box center [234, 231] width 29 height 28
click at [70, 210] on link "PA Code" at bounding box center [95, 217] width 191 height 36
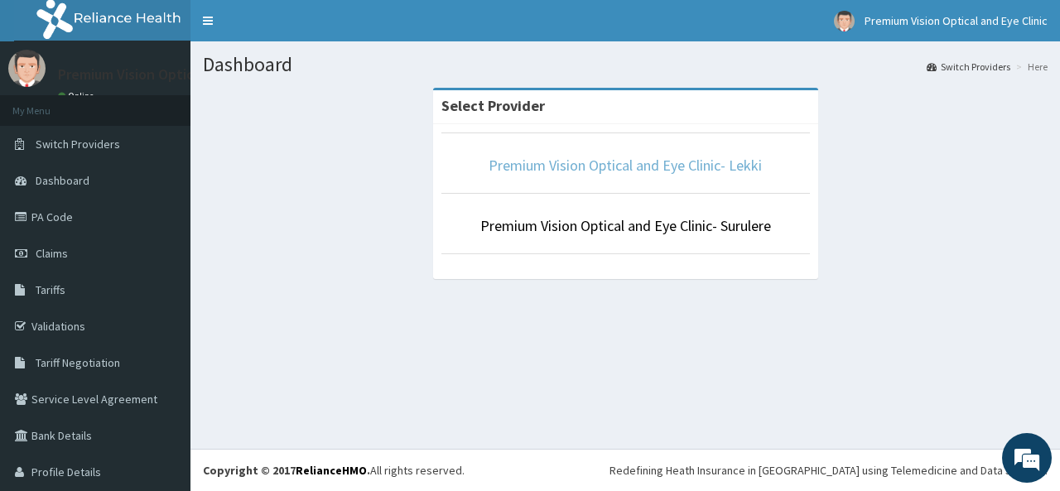
click at [683, 173] on link "Premium Vision Optical and Eye Clinic- Lekki" at bounding box center [625, 165] width 273 height 19
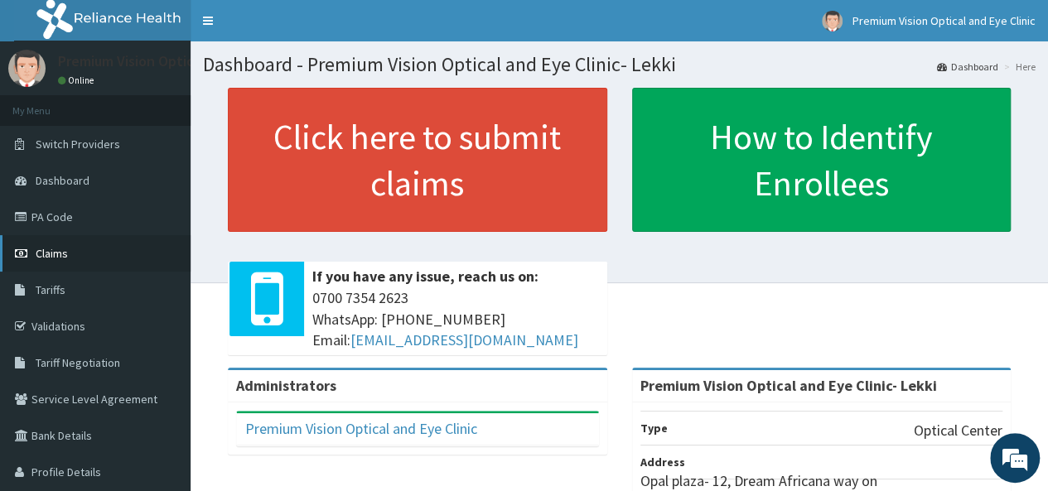
click at [71, 247] on link "Claims" at bounding box center [95, 253] width 191 height 36
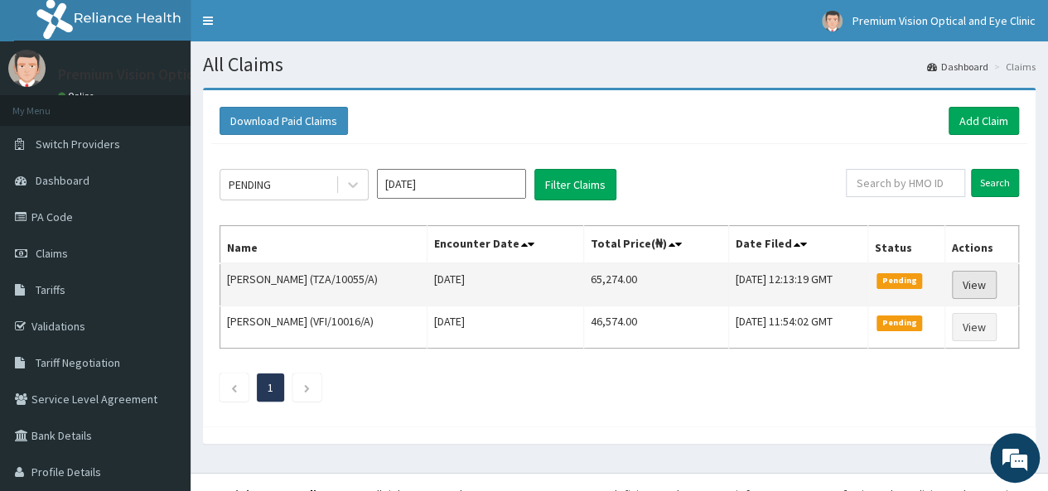
click at [969, 282] on link "View" at bounding box center [974, 285] width 45 height 28
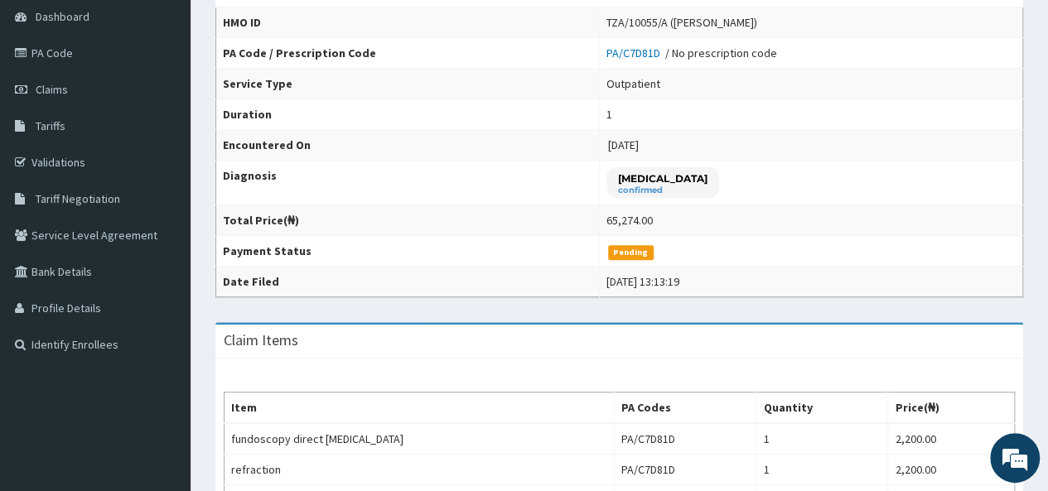
scroll to position [50, 0]
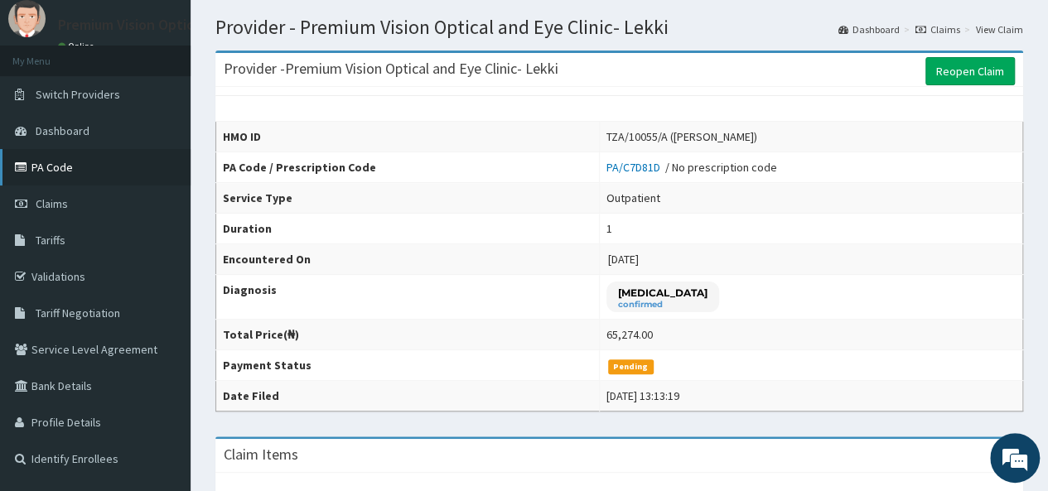
click at [104, 162] on link "PA Code" at bounding box center [95, 167] width 191 height 36
